Goal: Navigation & Orientation: Find specific page/section

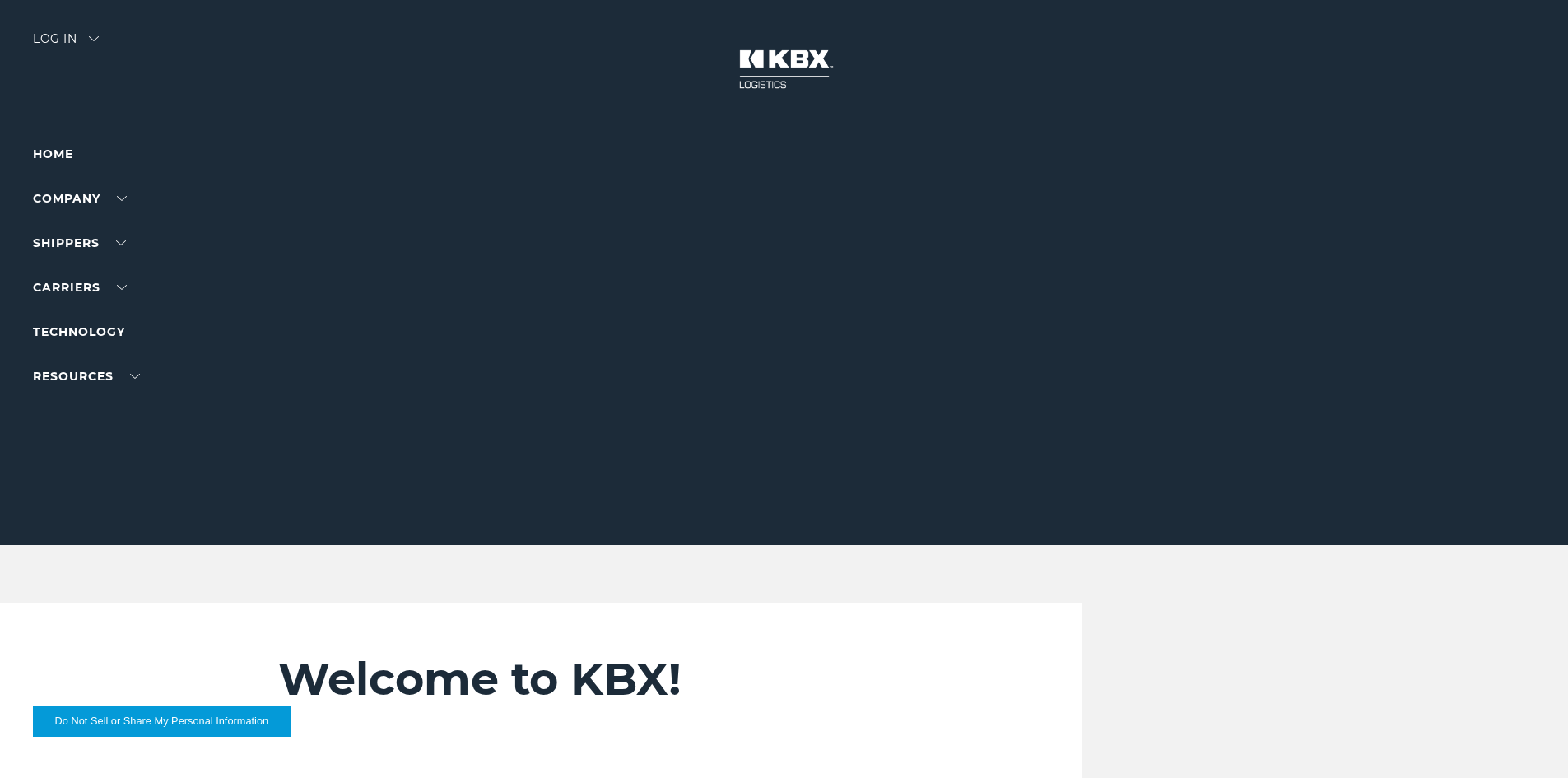
click at [95, 37] on img at bounding box center [94, 39] width 10 height 5
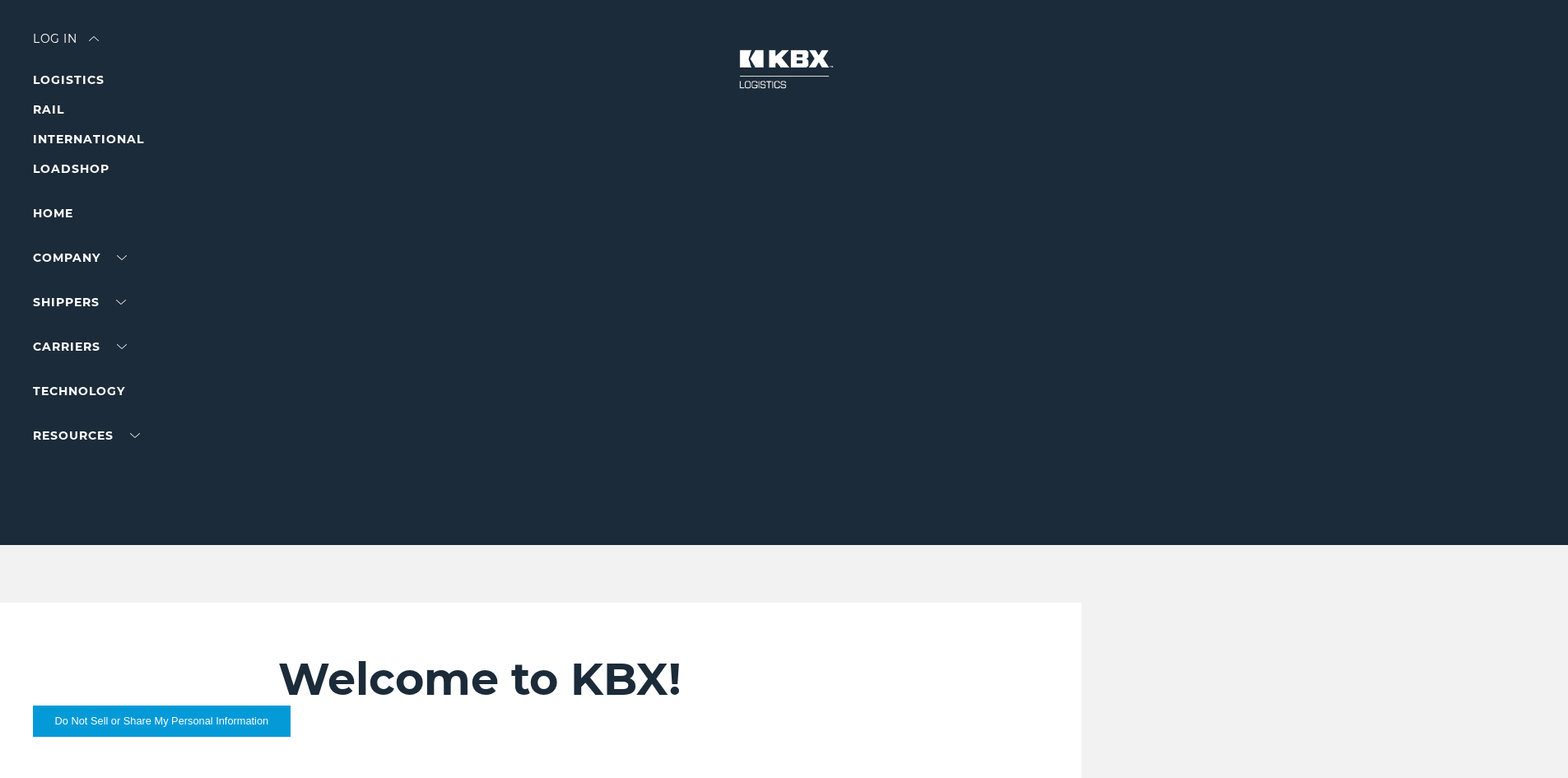
click at [345, 32] on div at bounding box center [790, 272] width 1580 height 545
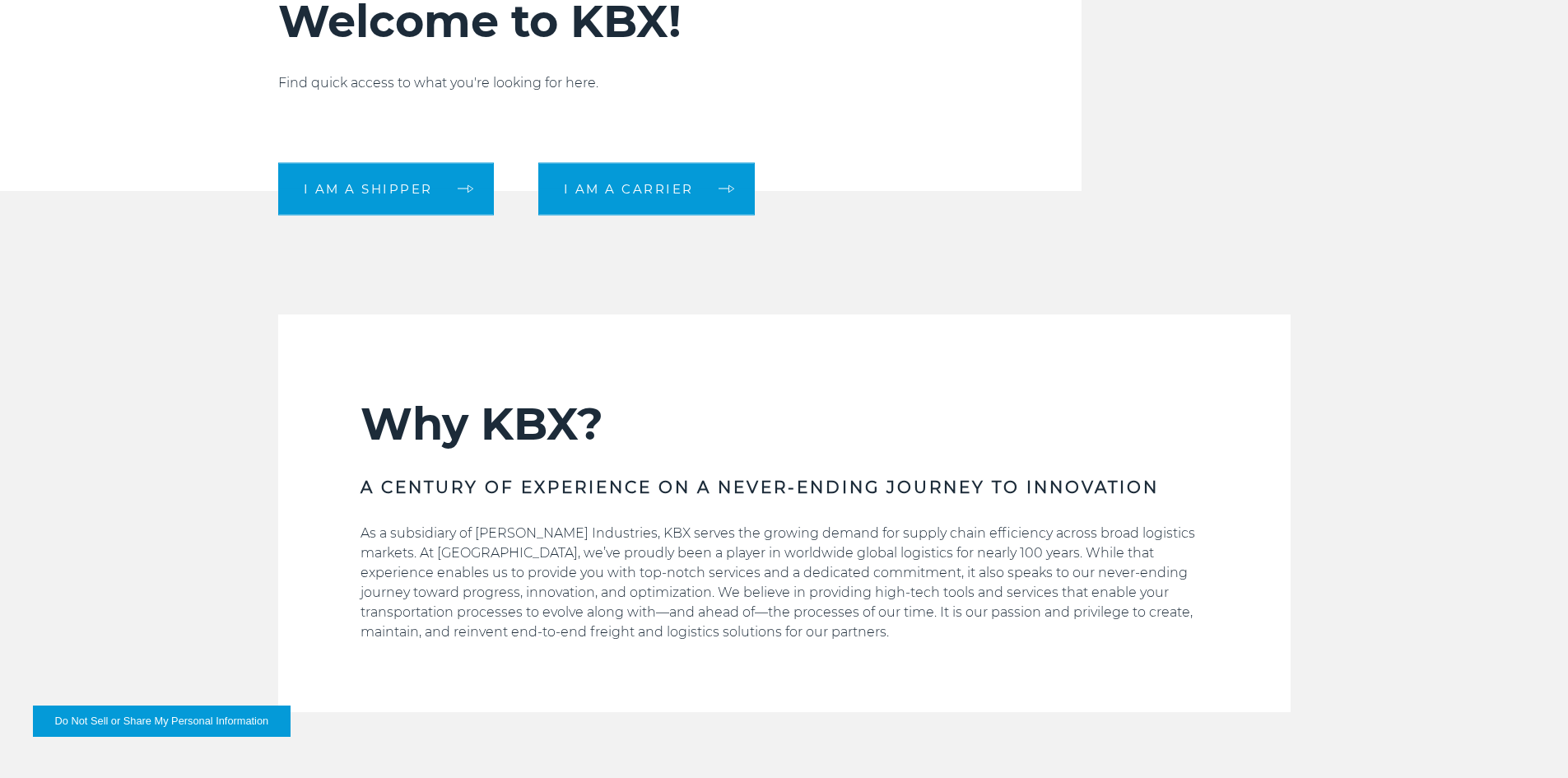
scroll to position [659, 0]
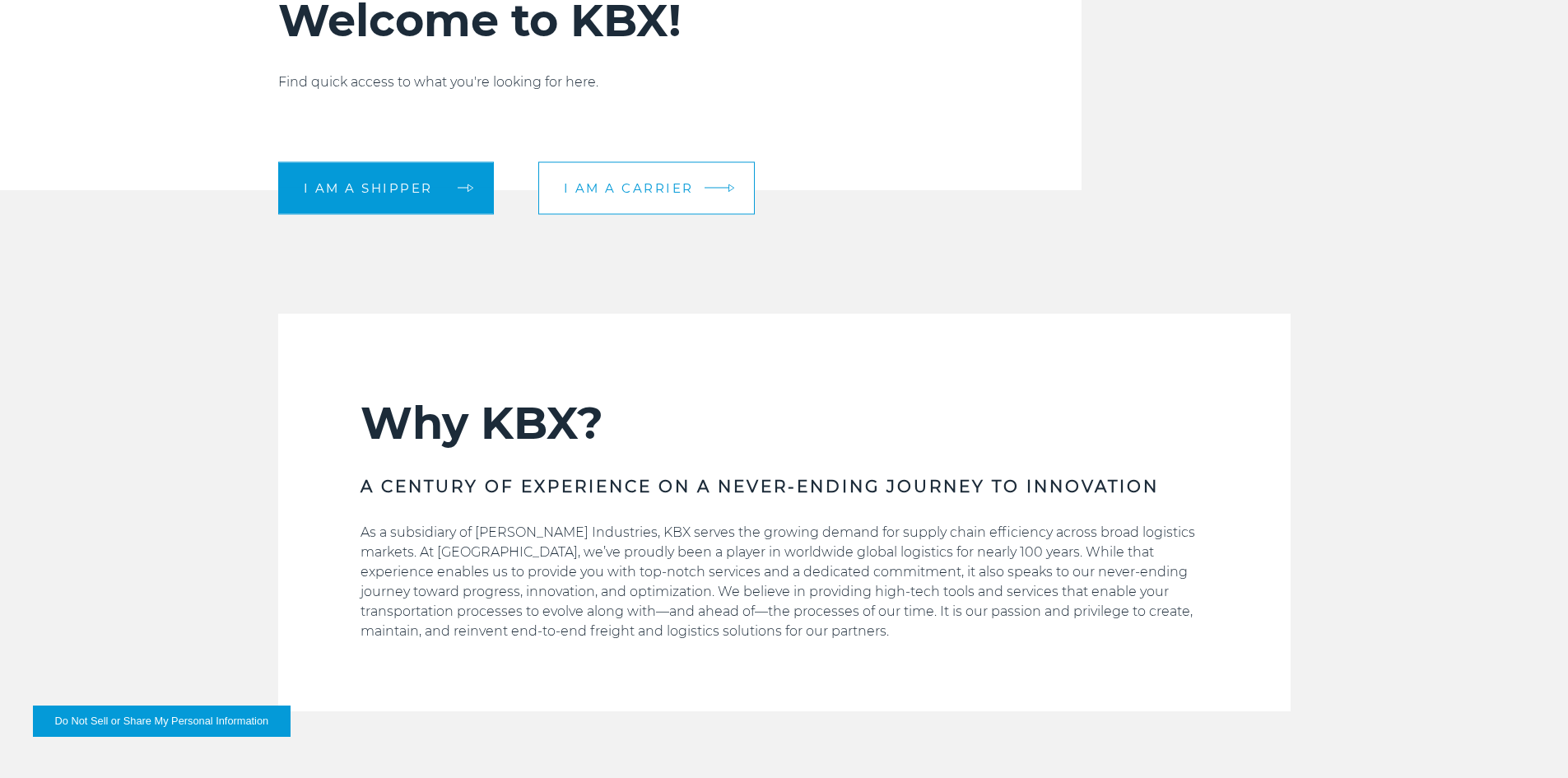
click at [693, 198] on link "I am a carrier" at bounding box center [647, 188] width 216 height 53
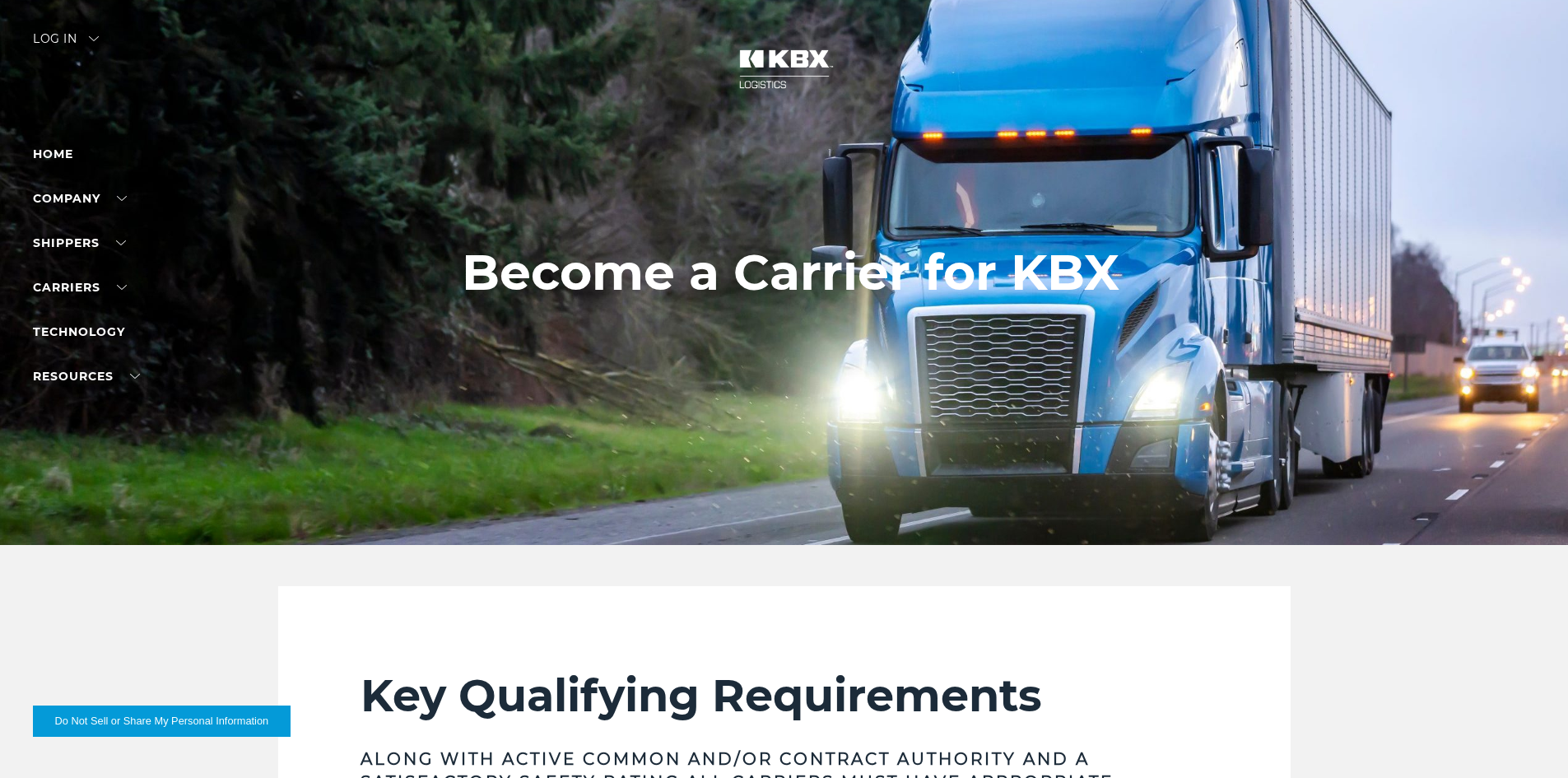
click at [94, 38] on img at bounding box center [94, 39] width 10 height 5
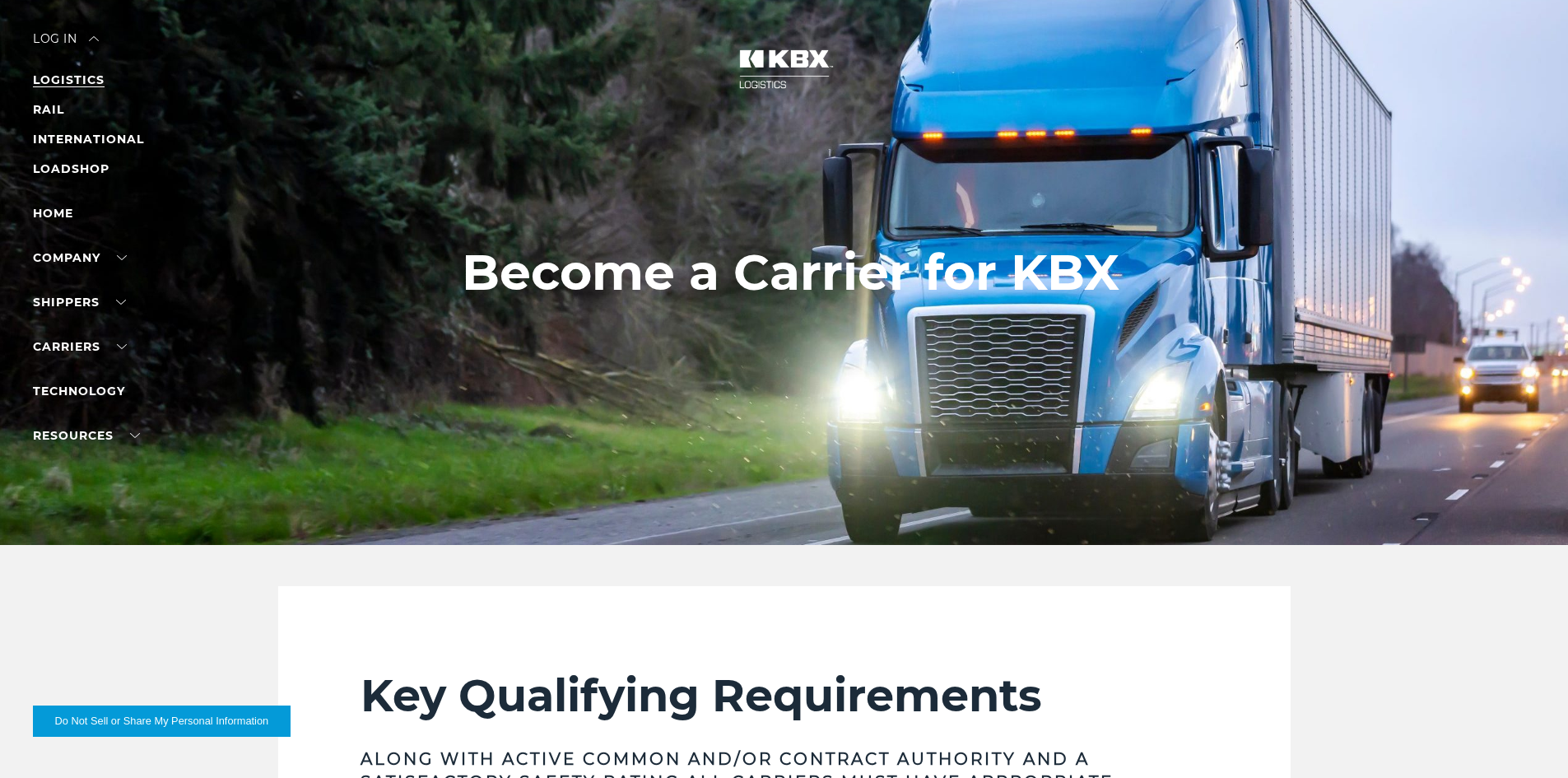
click at [89, 83] on link "LOGISTICS" at bounding box center [69, 79] width 71 height 14
click at [79, 81] on link "LOGISTICS" at bounding box center [69, 79] width 71 height 14
